Goal: Information Seeking & Learning: Find specific page/section

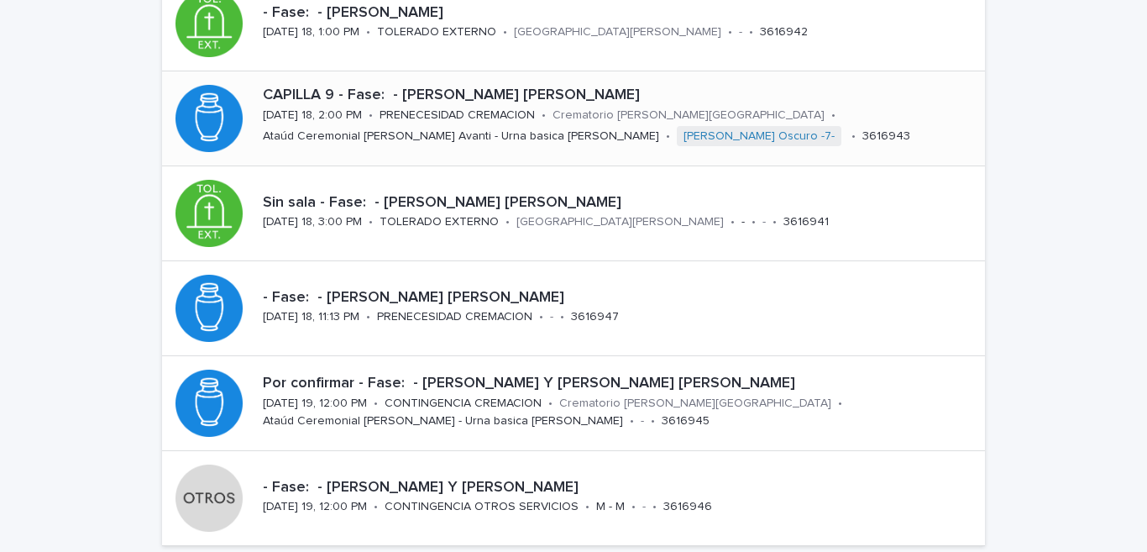
scroll to position [744, 0]
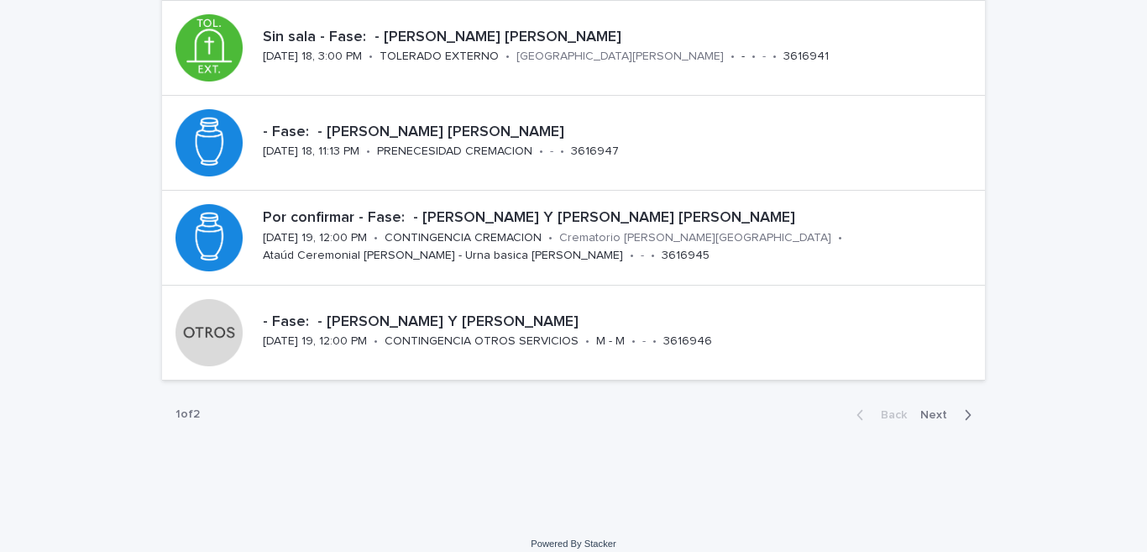
click at [948, 416] on span "Next" at bounding box center [938, 415] width 37 height 12
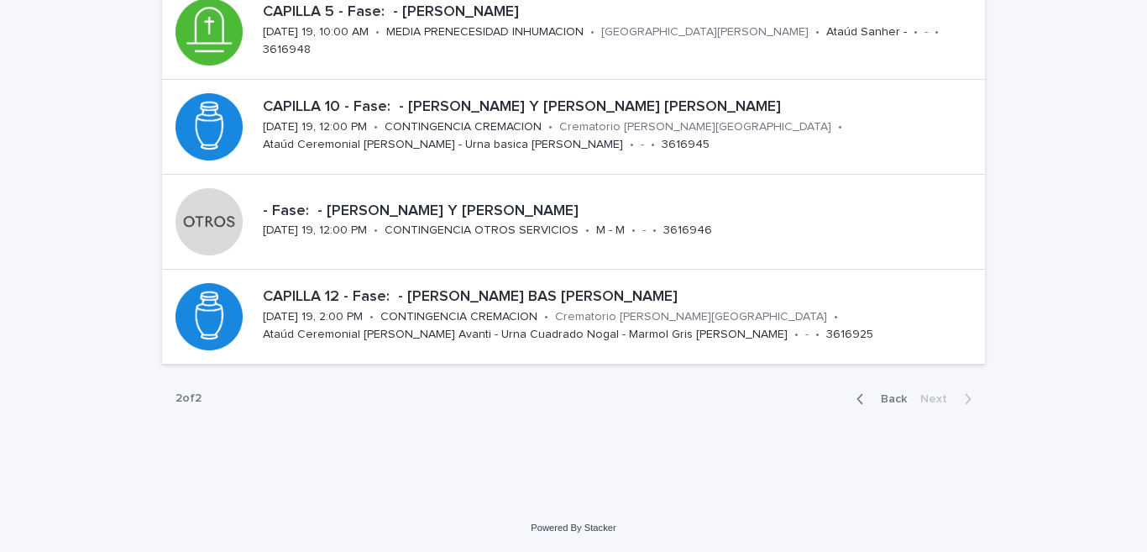
scroll to position [286, 0]
click at [851, 396] on button "Back" at bounding box center [878, 398] width 71 height 15
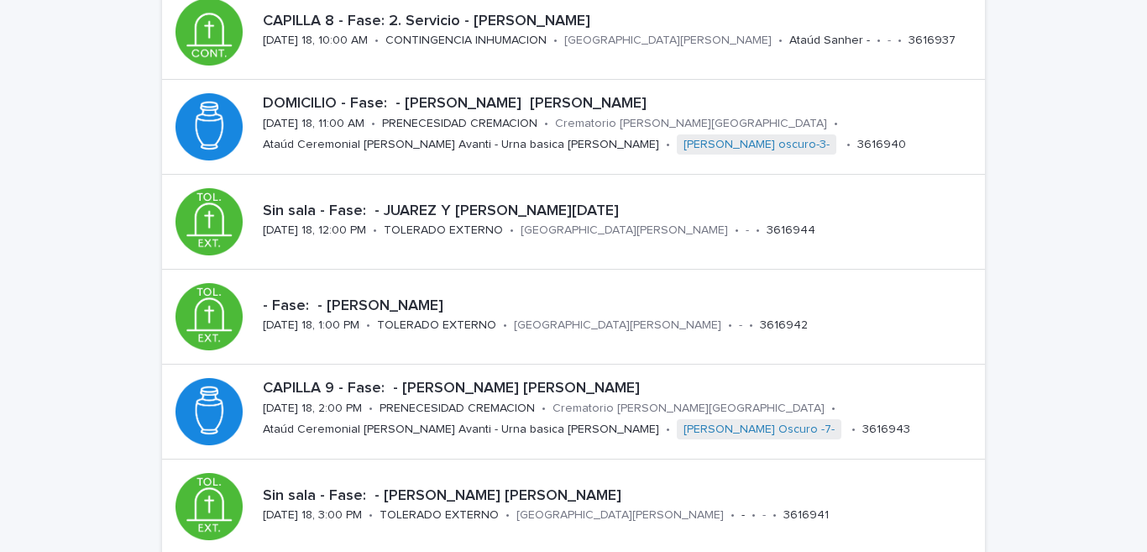
scroll to position [522, 0]
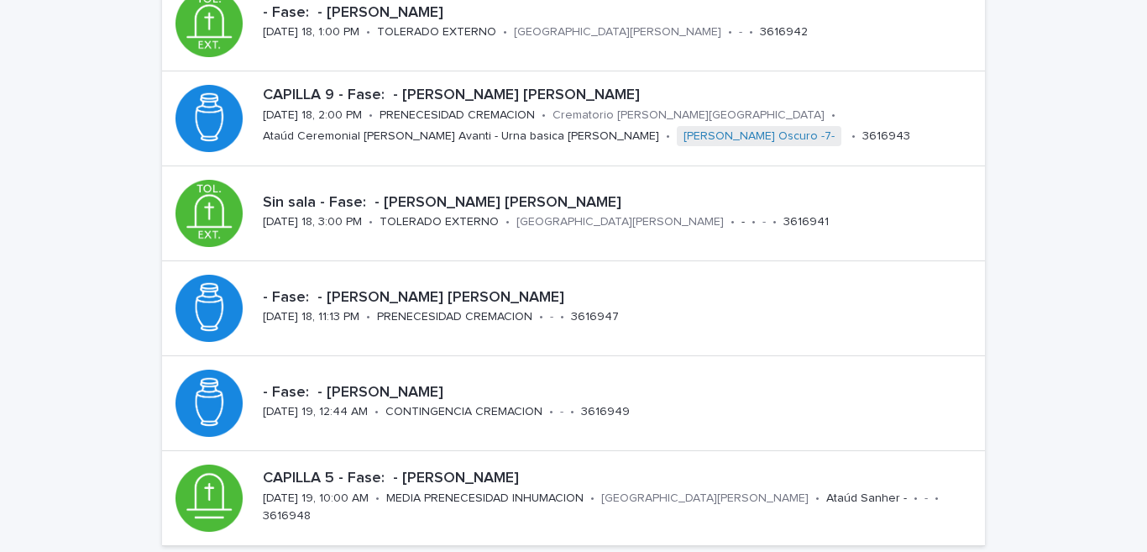
scroll to position [760, 0]
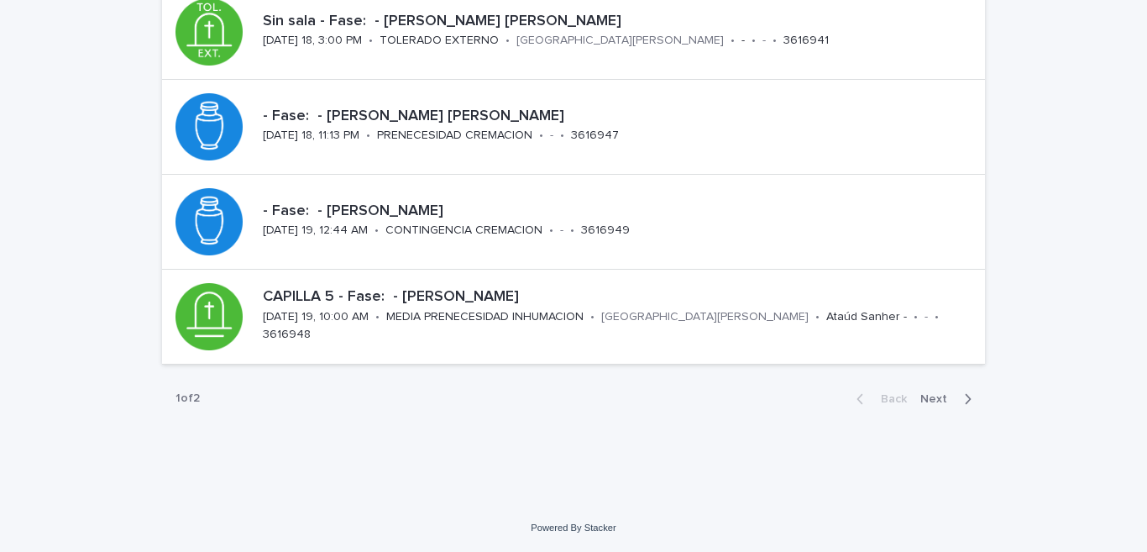
click at [957, 401] on div "button" at bounding box center [964, 398] width 14 height 15
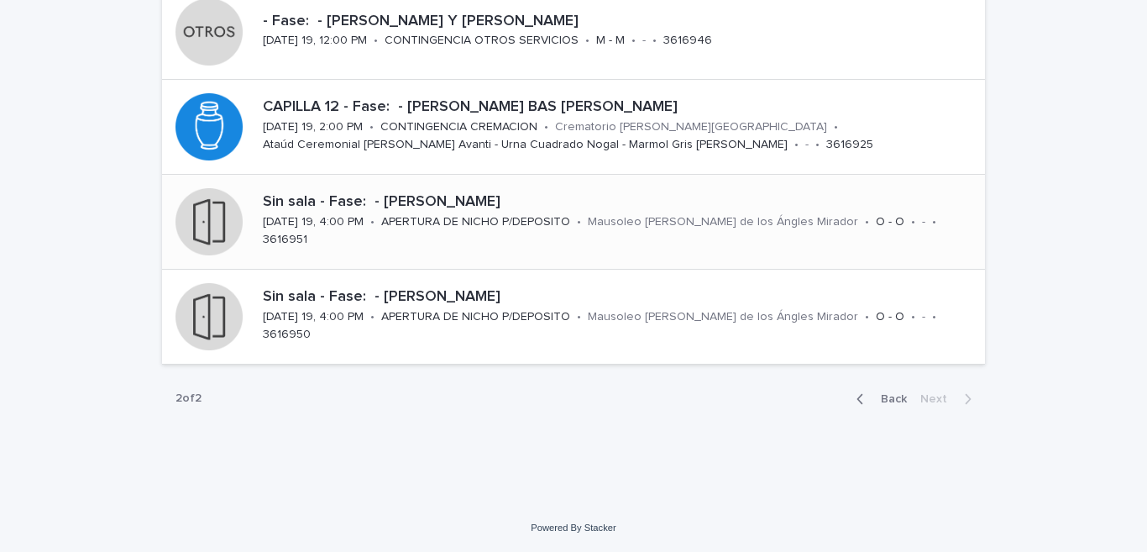
scroll to position [119, 0]
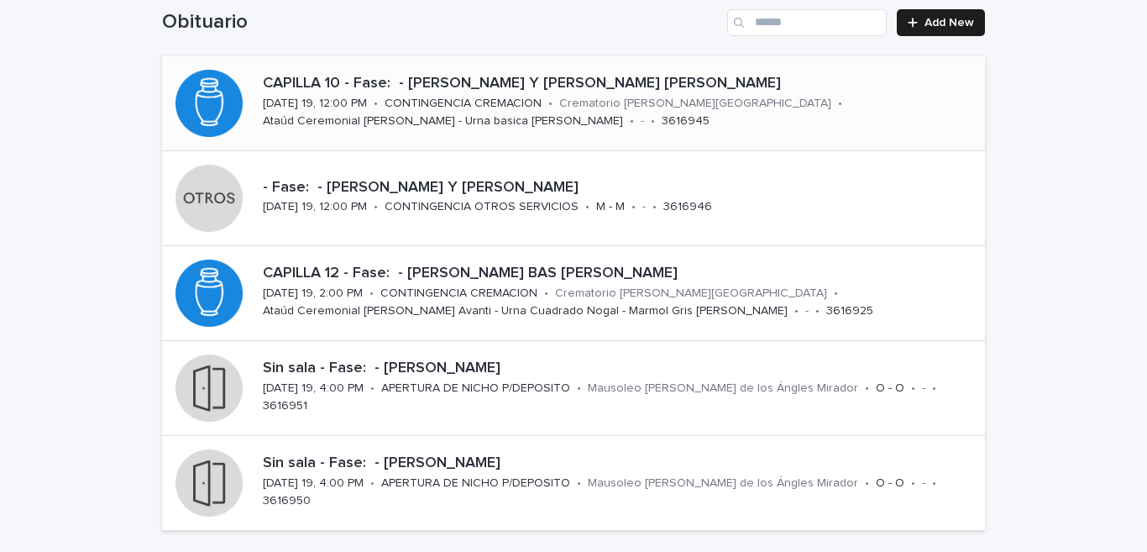
click at [352, 88] on p "CAPILLA 10 - Fase: - [PERSON_NAME] Y [PERSON_NAME] [PERSON_NAME]" at bounding box center [620, 84] width 715 height 18
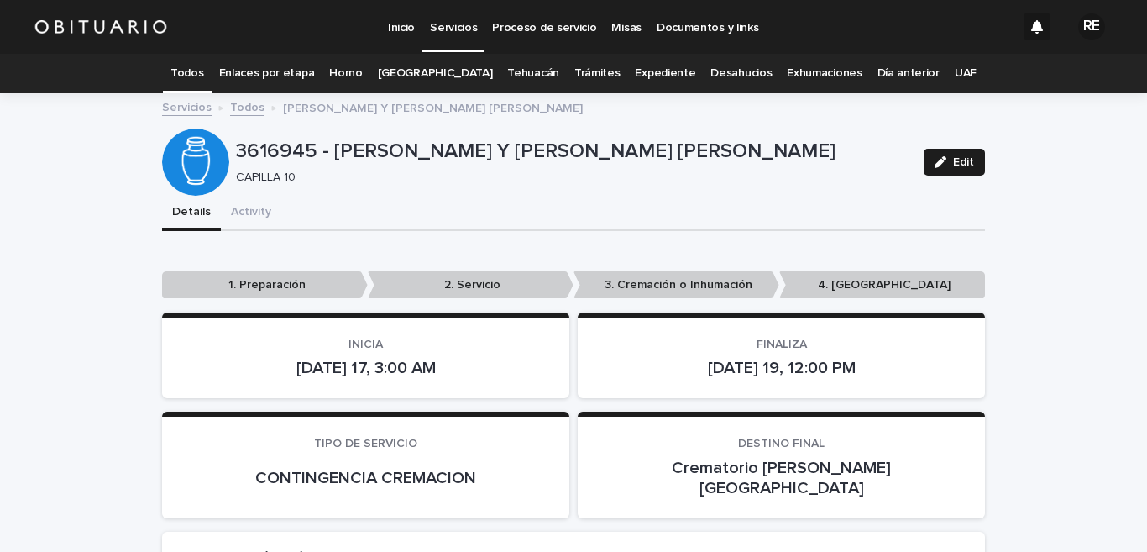
click at [203, 69] on link "Todos" at bounding box center [186, 73] width 33 height 39
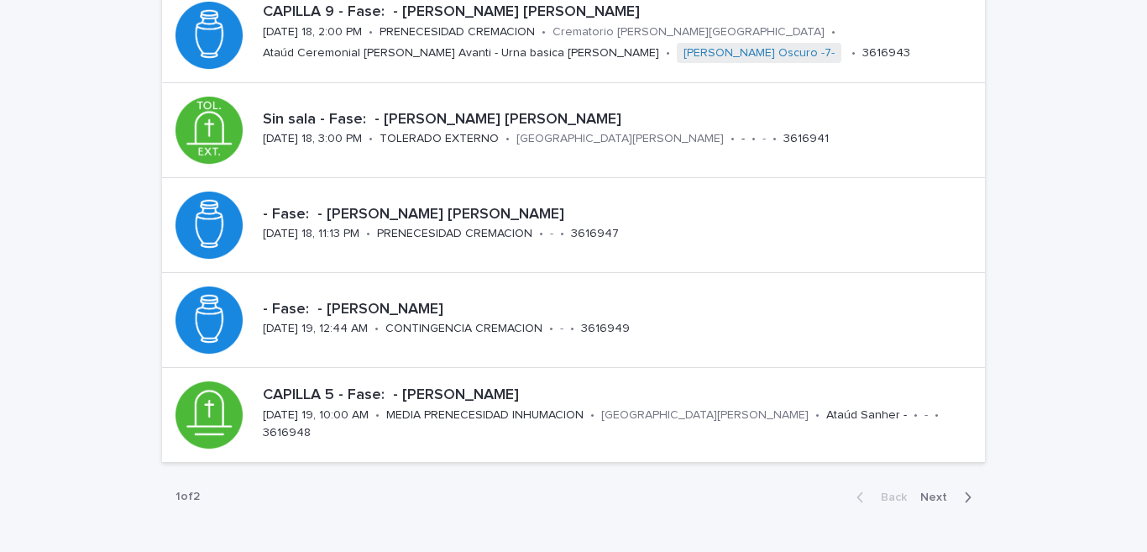
scroll to position [744, 0]
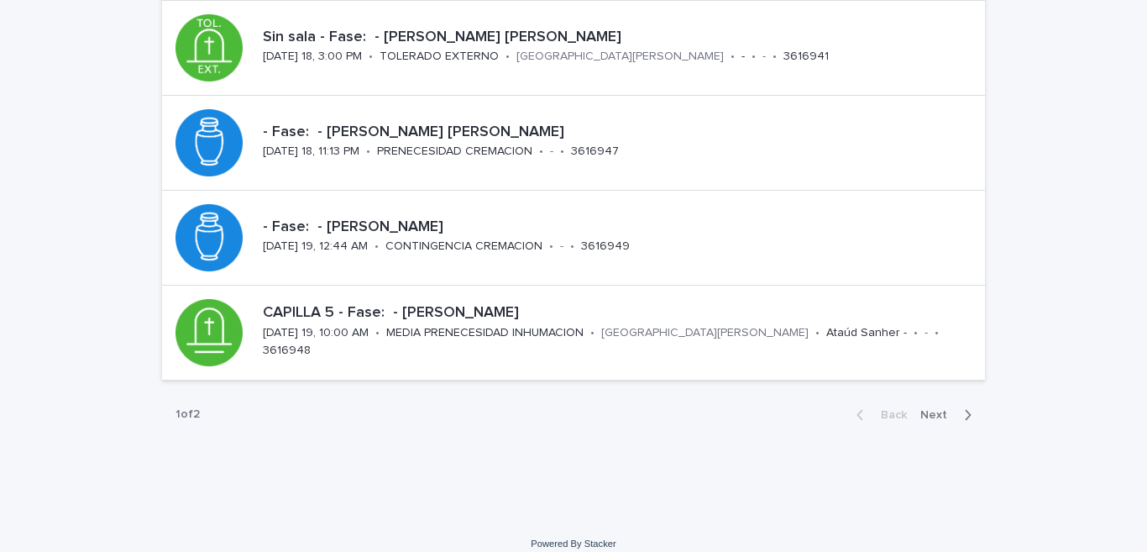
click at [938, 411] on span "Next" at bounding box center [938, 415] width 37 height 12
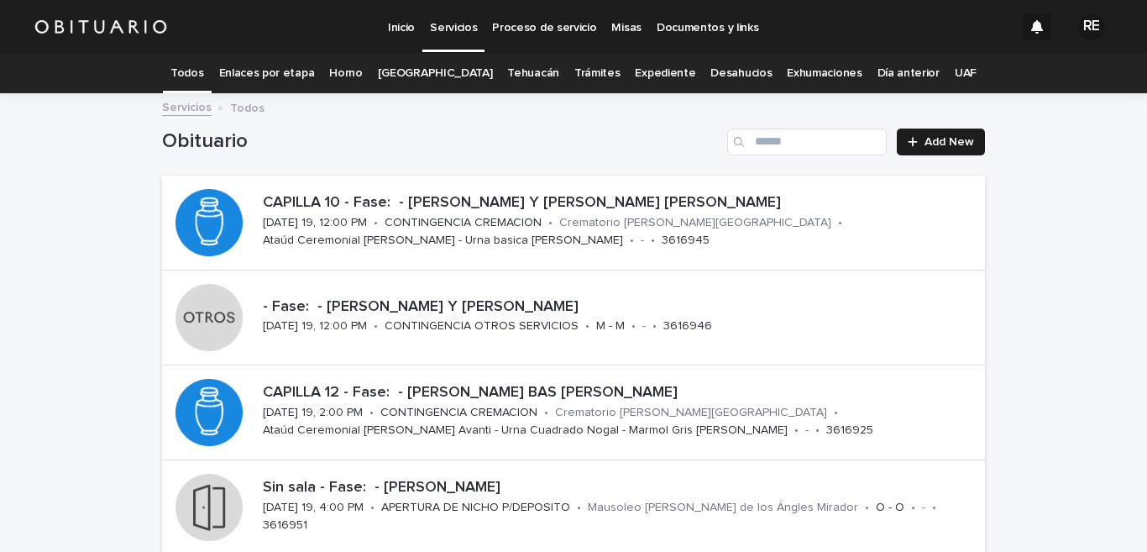
click at [203, 72] on link "Todos" at bounding box center [186, 73] width 33 height 39
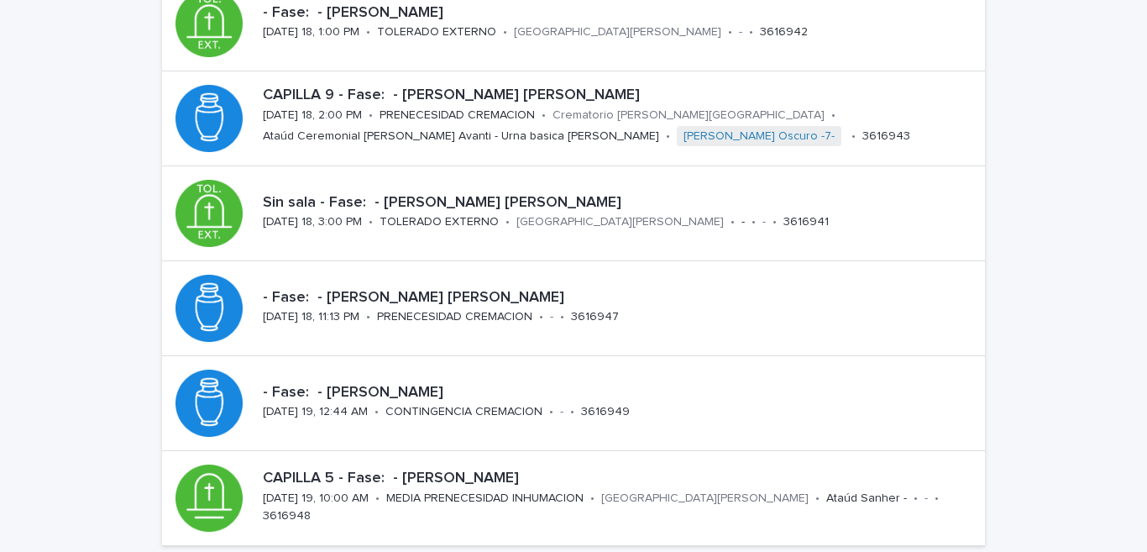
scroll to position [744, 0]
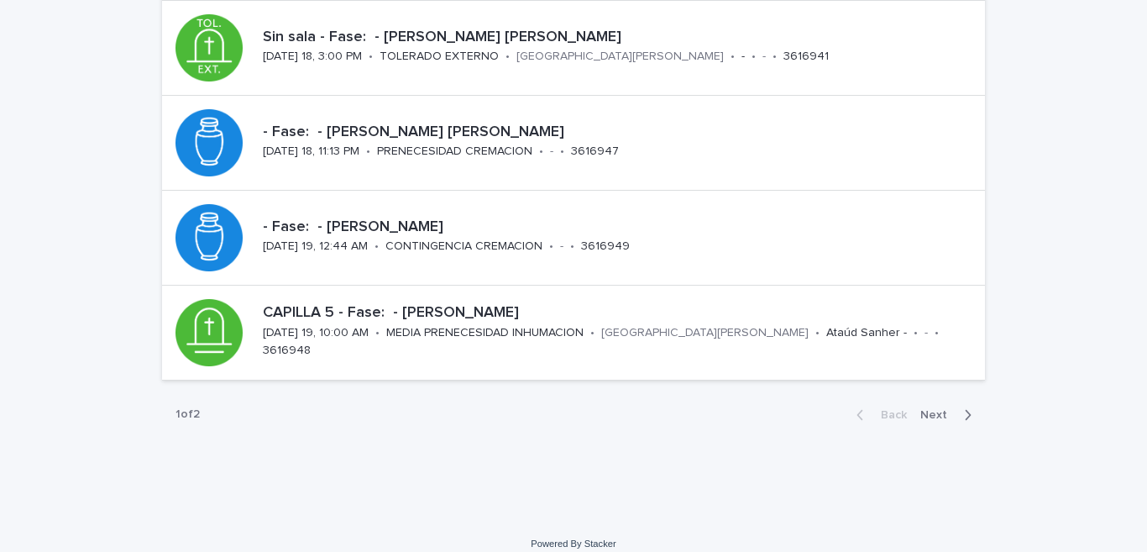
click at [938, 420] on button "Next" at bounding box center [949, 414] width 71 height 15
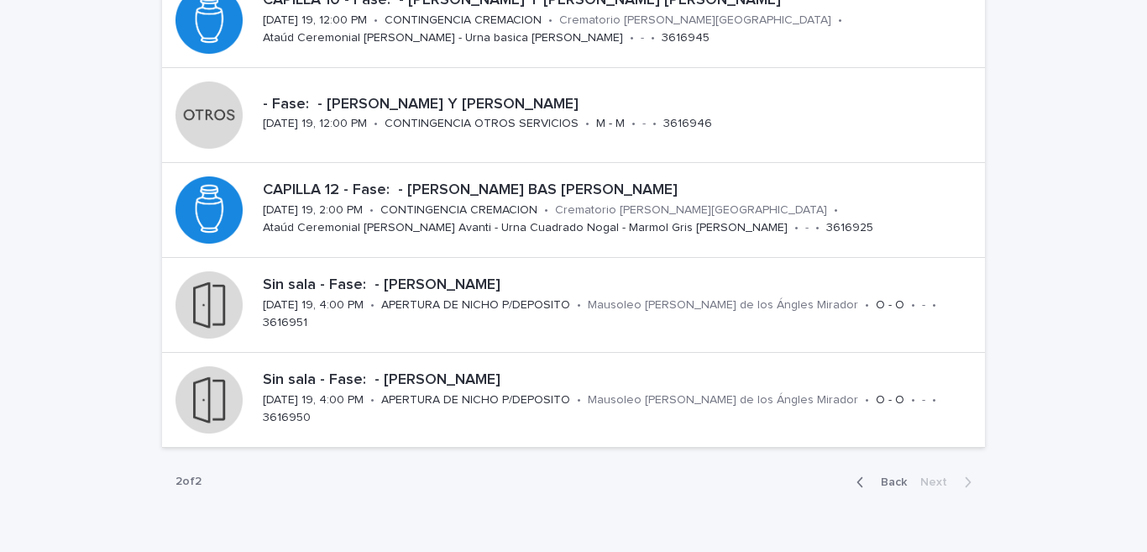
scroll to position [37, 0]
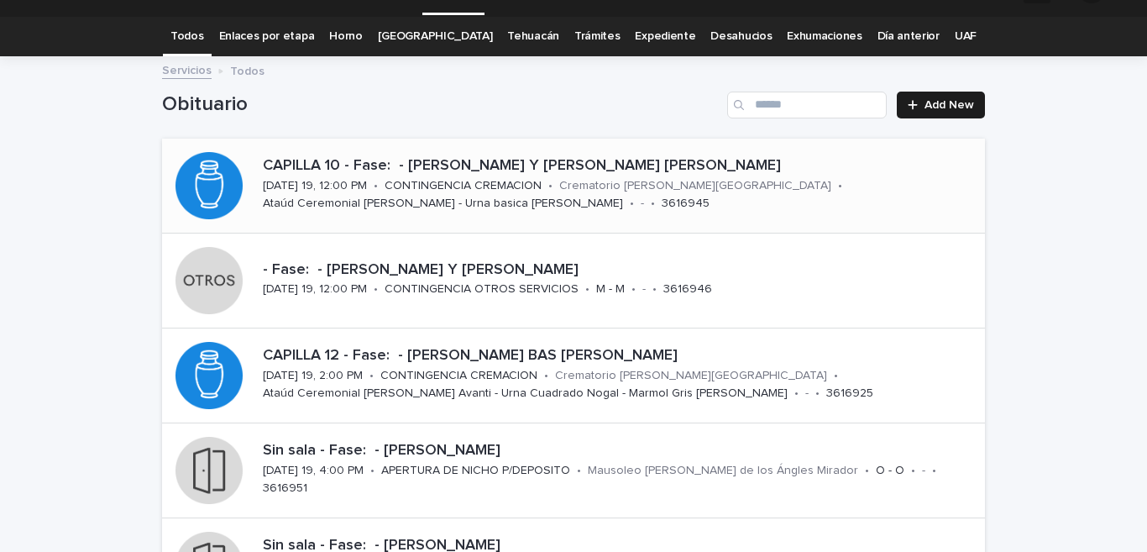
click at [448, 159] on p "CAPILLA 10 - Fase: - [PERSON_NAME] Y [PERSON_NAME] [PERSON_NAME]" at bounding box center [620, 166] width 715 height 18
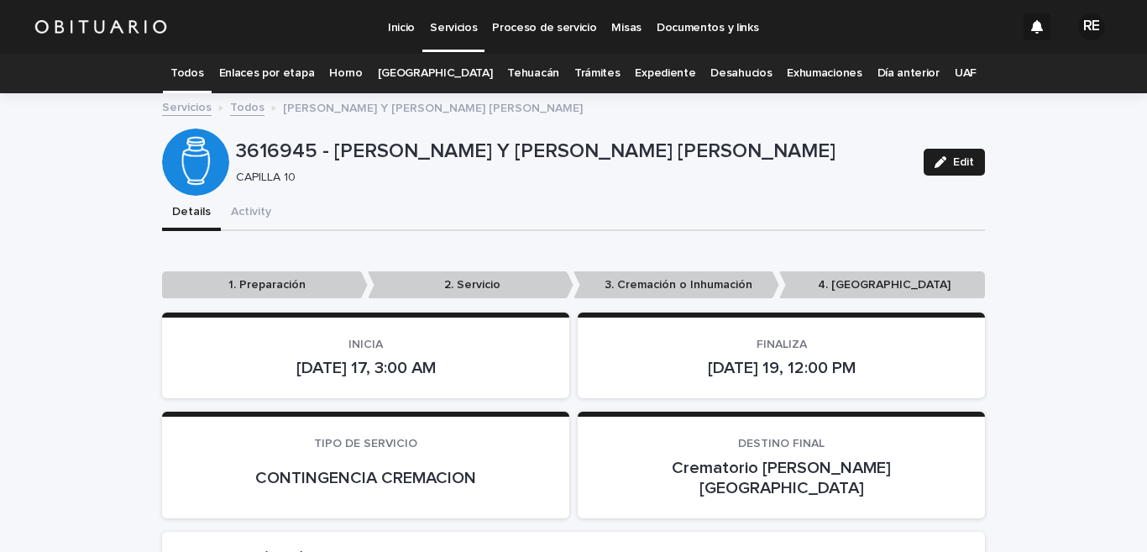
click at [203, 65] on link "Todos" at bounding box center [186, 73] width 33 height 39
